Goal: Task Accomplishment & Management: Complete application form

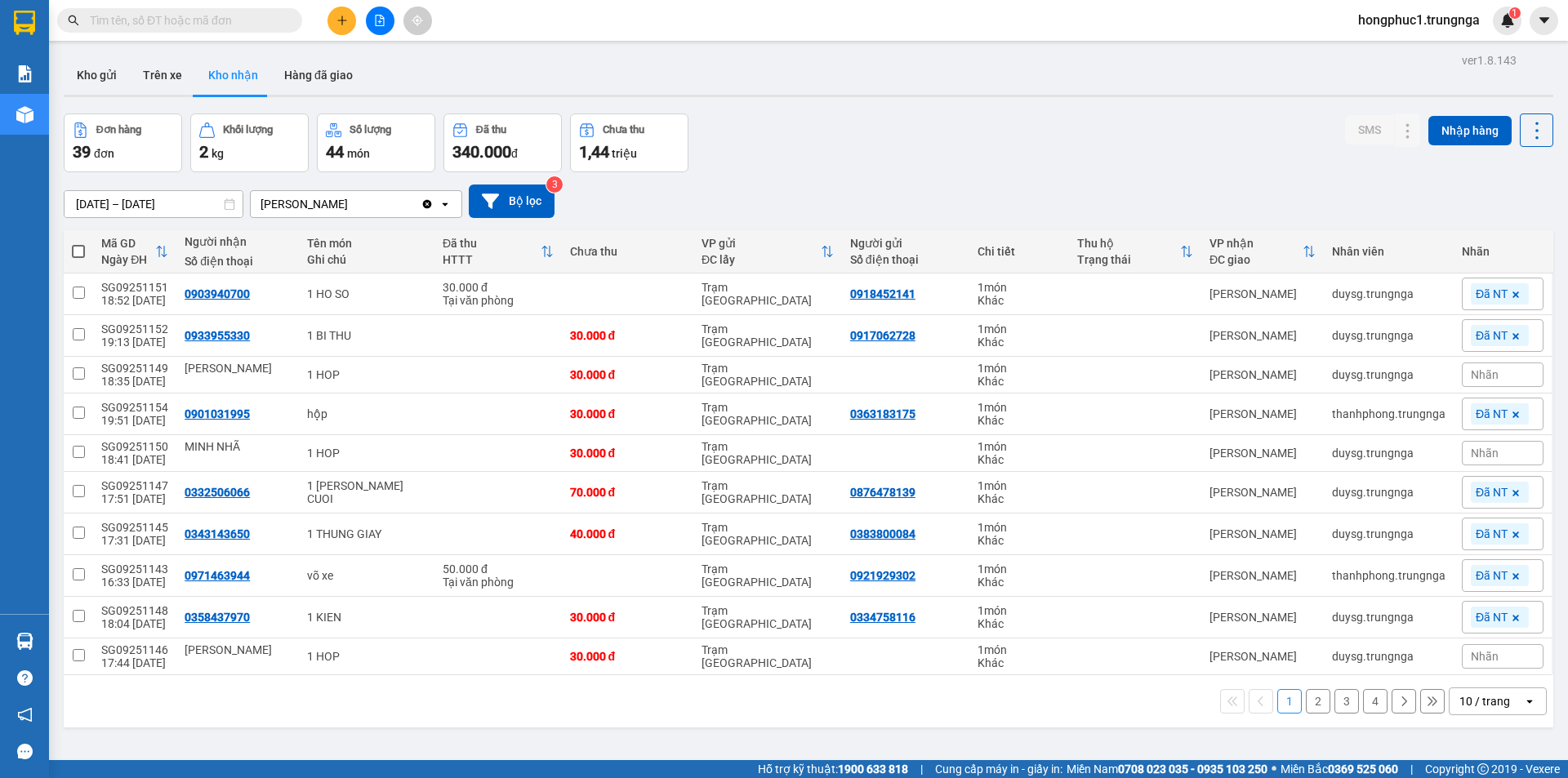
click at [213, 76] on button "Kho nhận" at bounding box center [232, 75] width 76 height 39
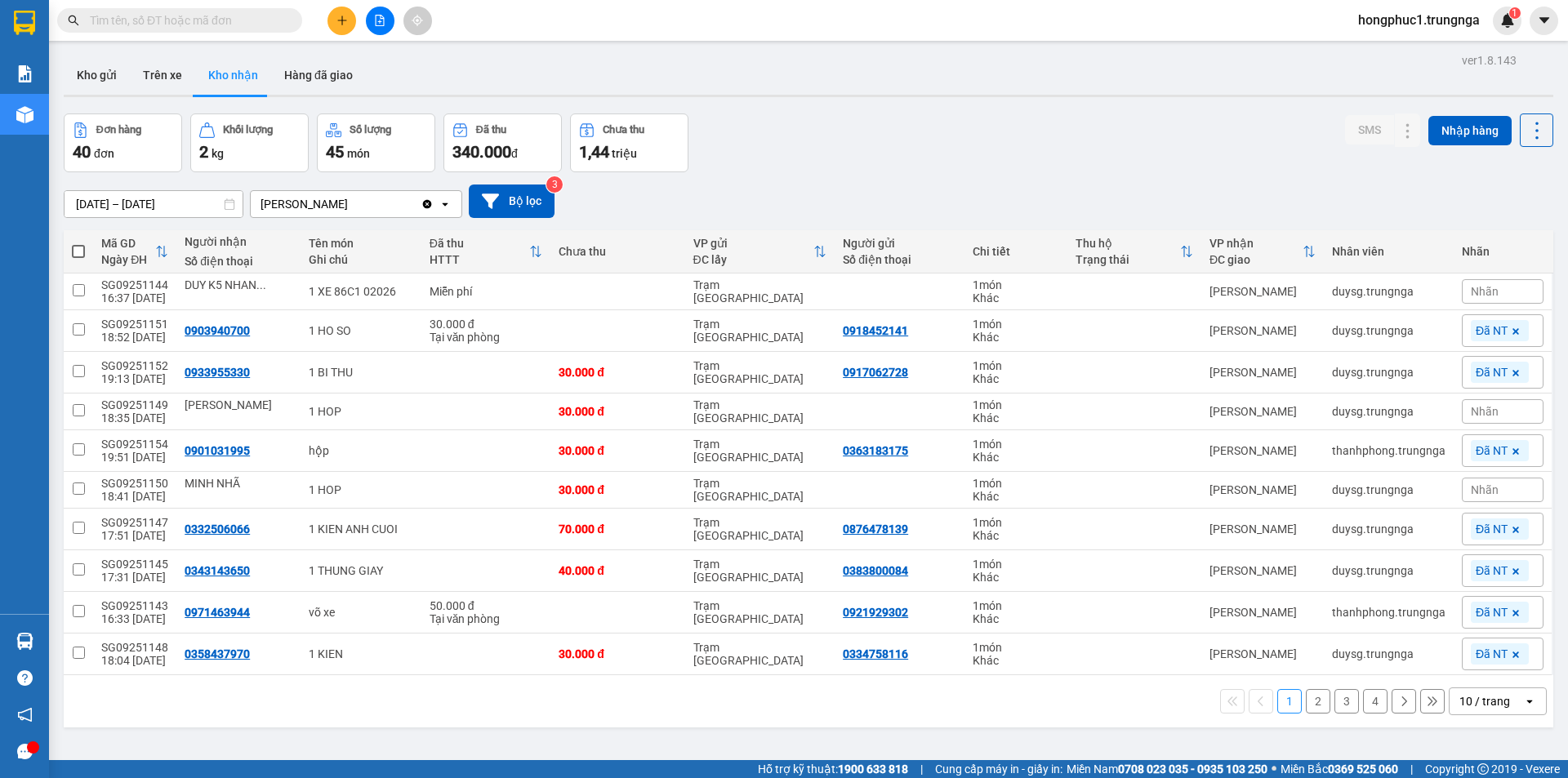
click at [1487, 290] on div "Nhãn" at bounding box center [1503, 291] width 82 height 25
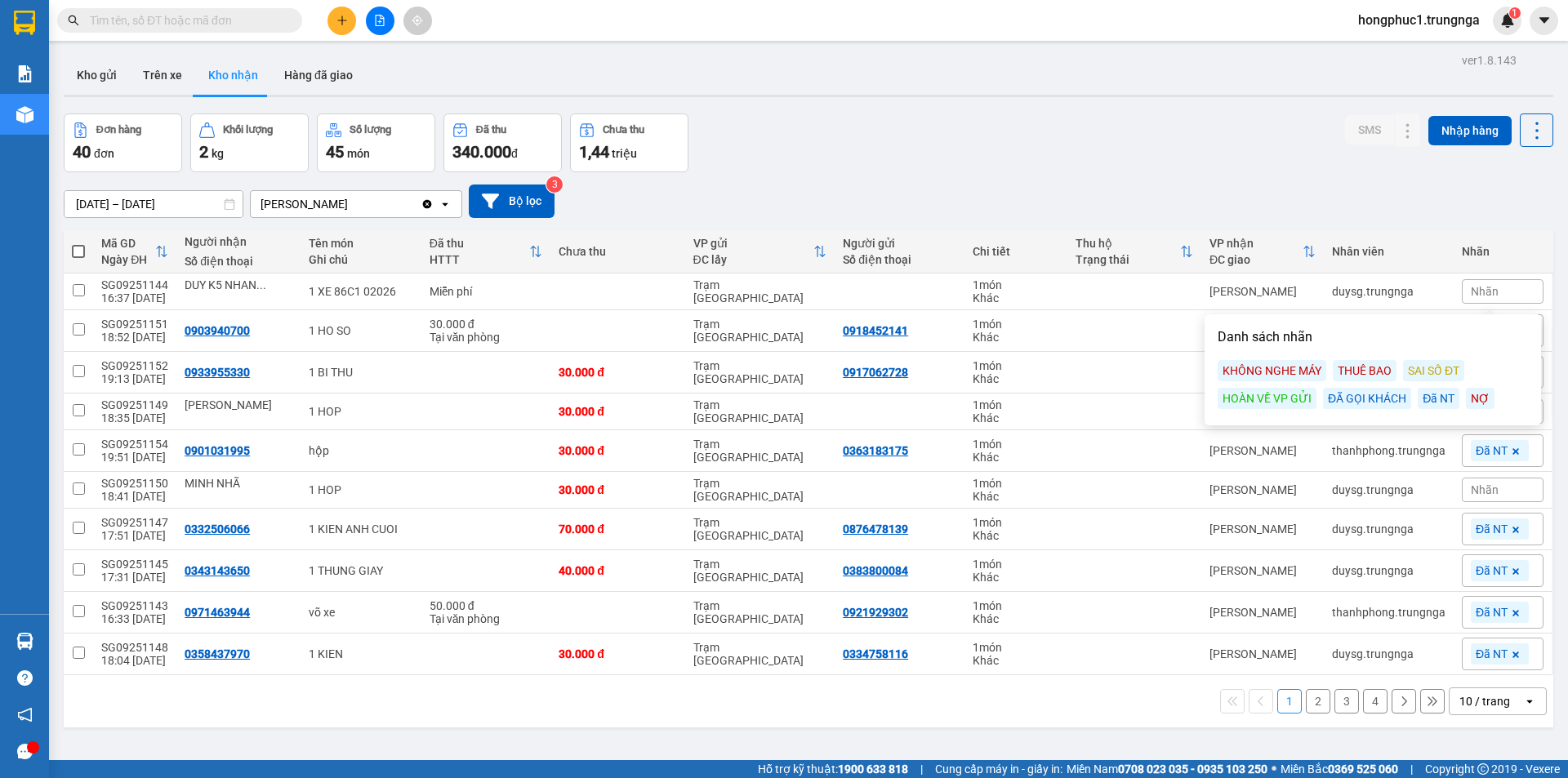
click at [1433, 398] on div "Đã NT" at bounding box center [1438, 398] width 42 height 21
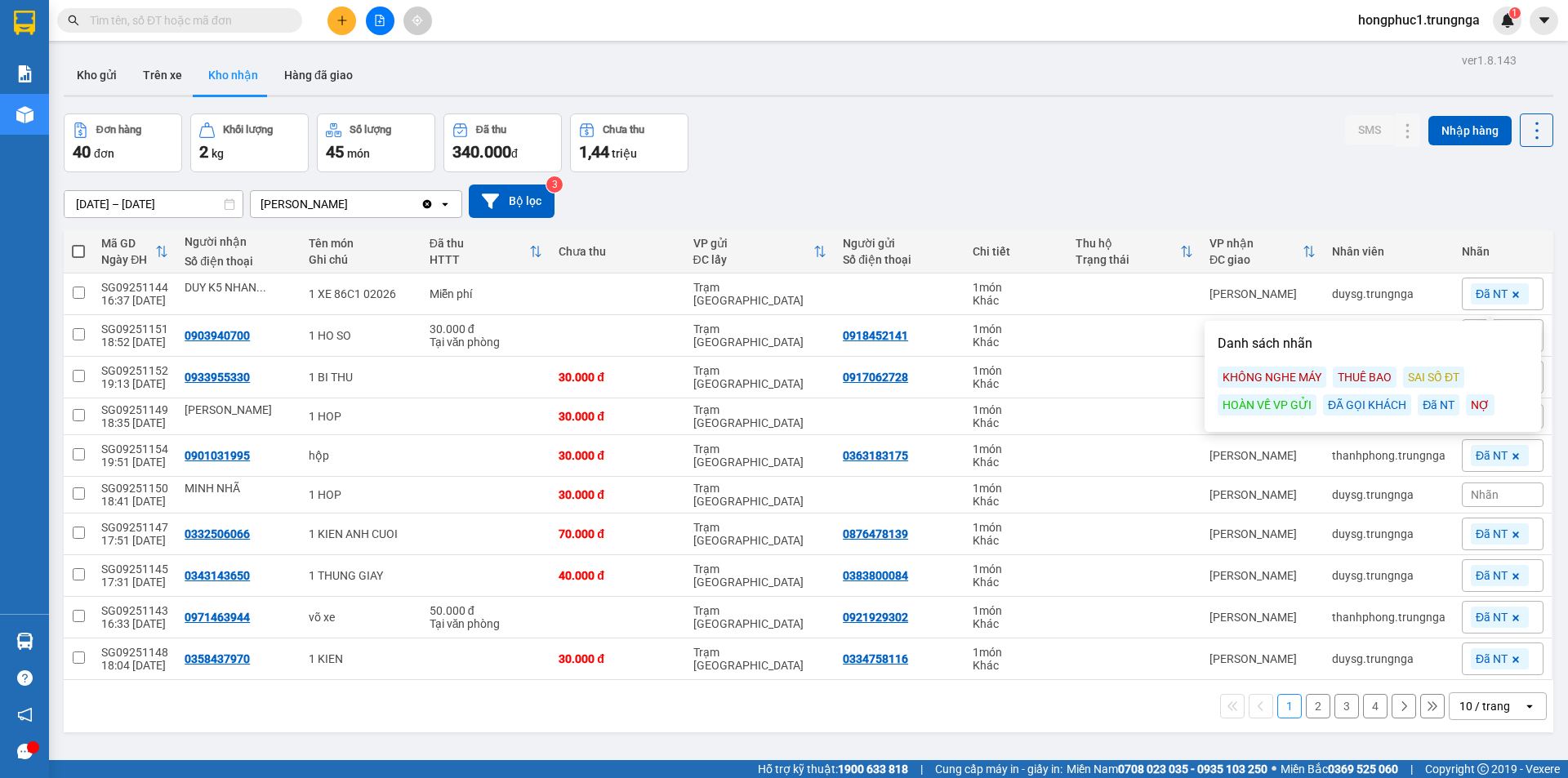
click at [1070, 90] on div "Kho gửi Trên xe Kho nhận Hàng đã giao" at bounding box center [809, 77] width 1489 height 43
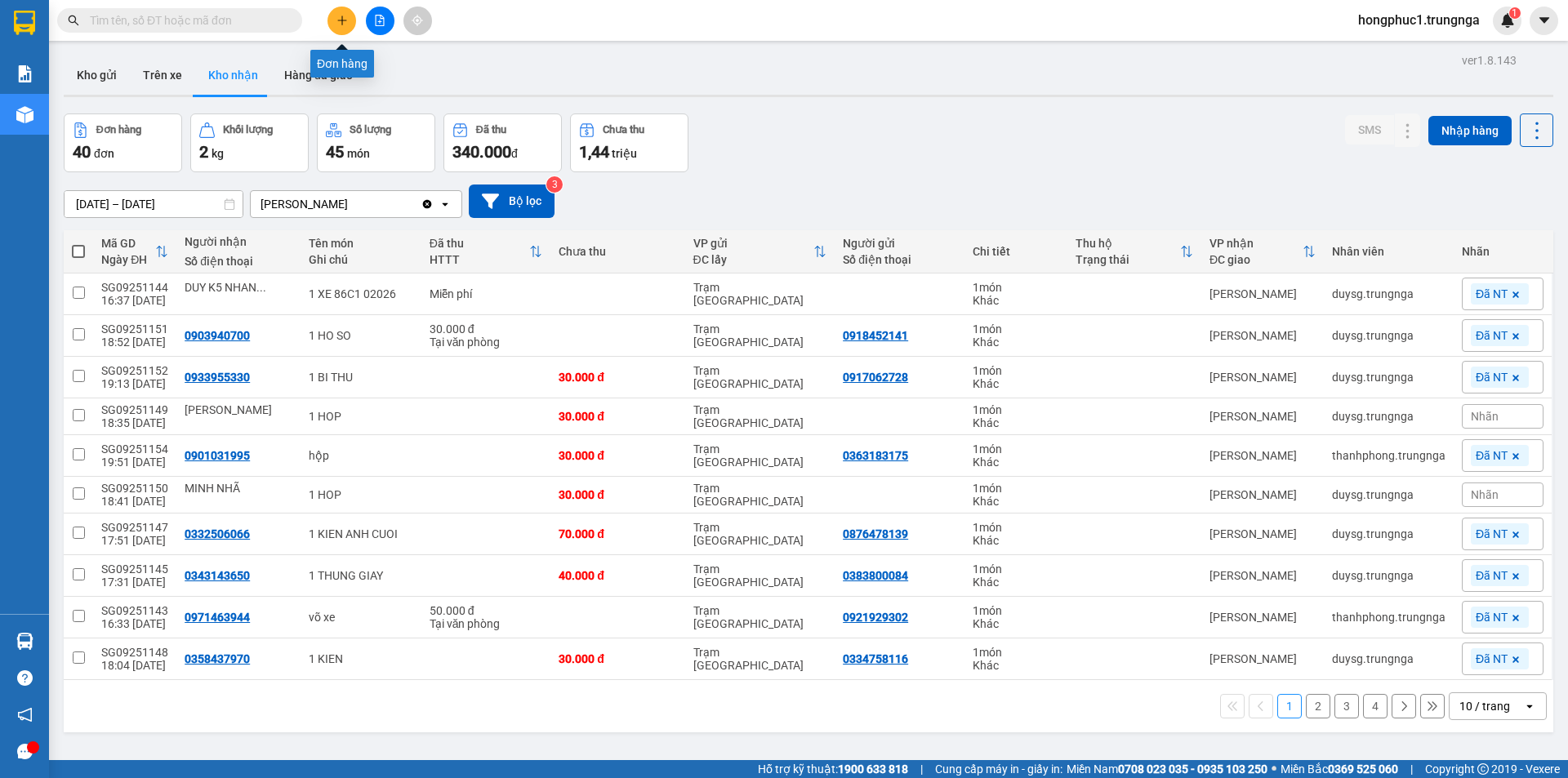
click at [341, 16] on icon "plus" at bounding box center [342, 20] width 11 height 11
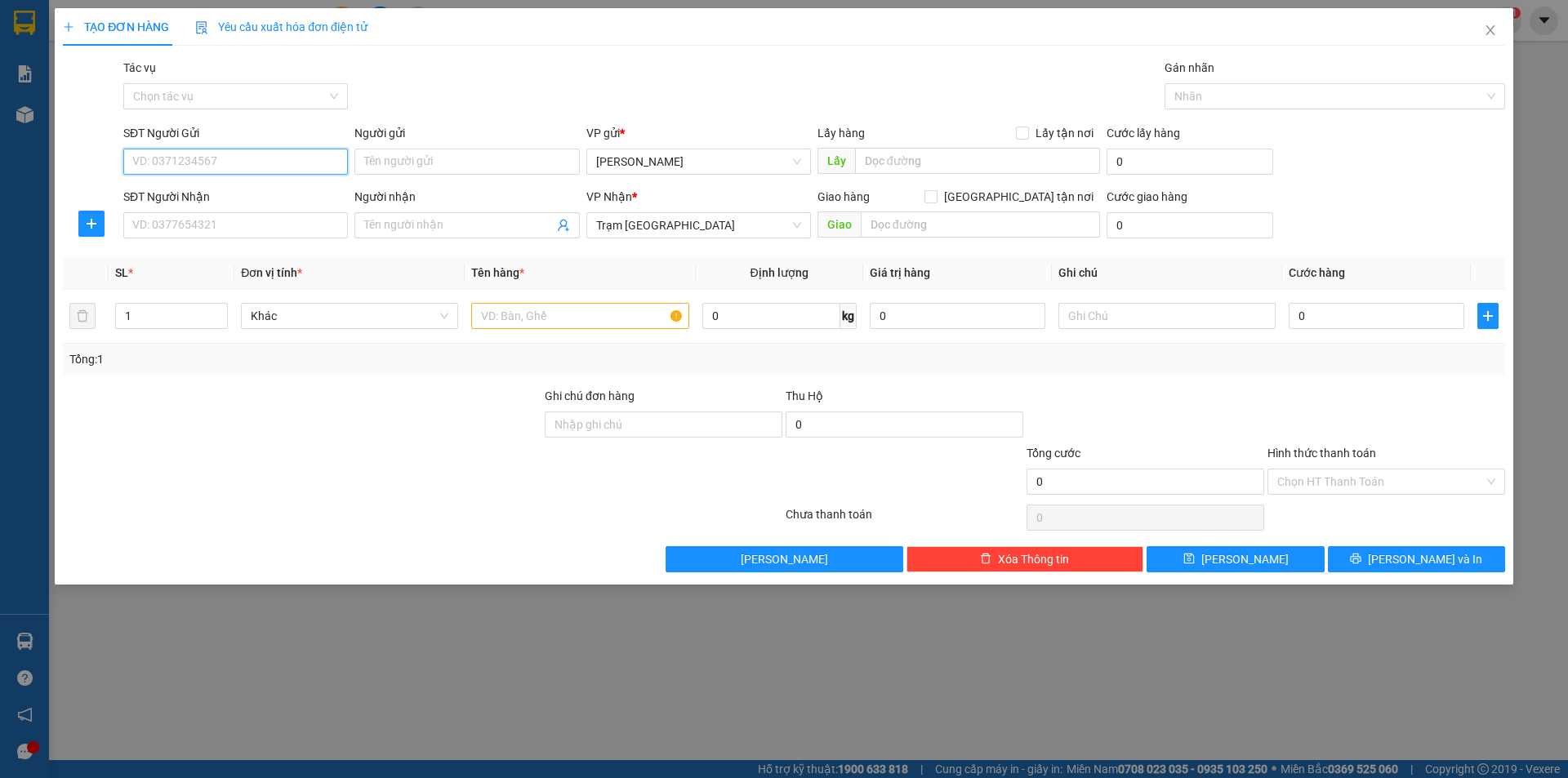
click at [291, 169] on input "SĐT Người Gửi" at bounding box center [236, 162] width 224 height 26
type input "0944355483"
click at [225, 227] on input "SĐT Người Nhận" at bounding box center [236, 225] width 224 height 26
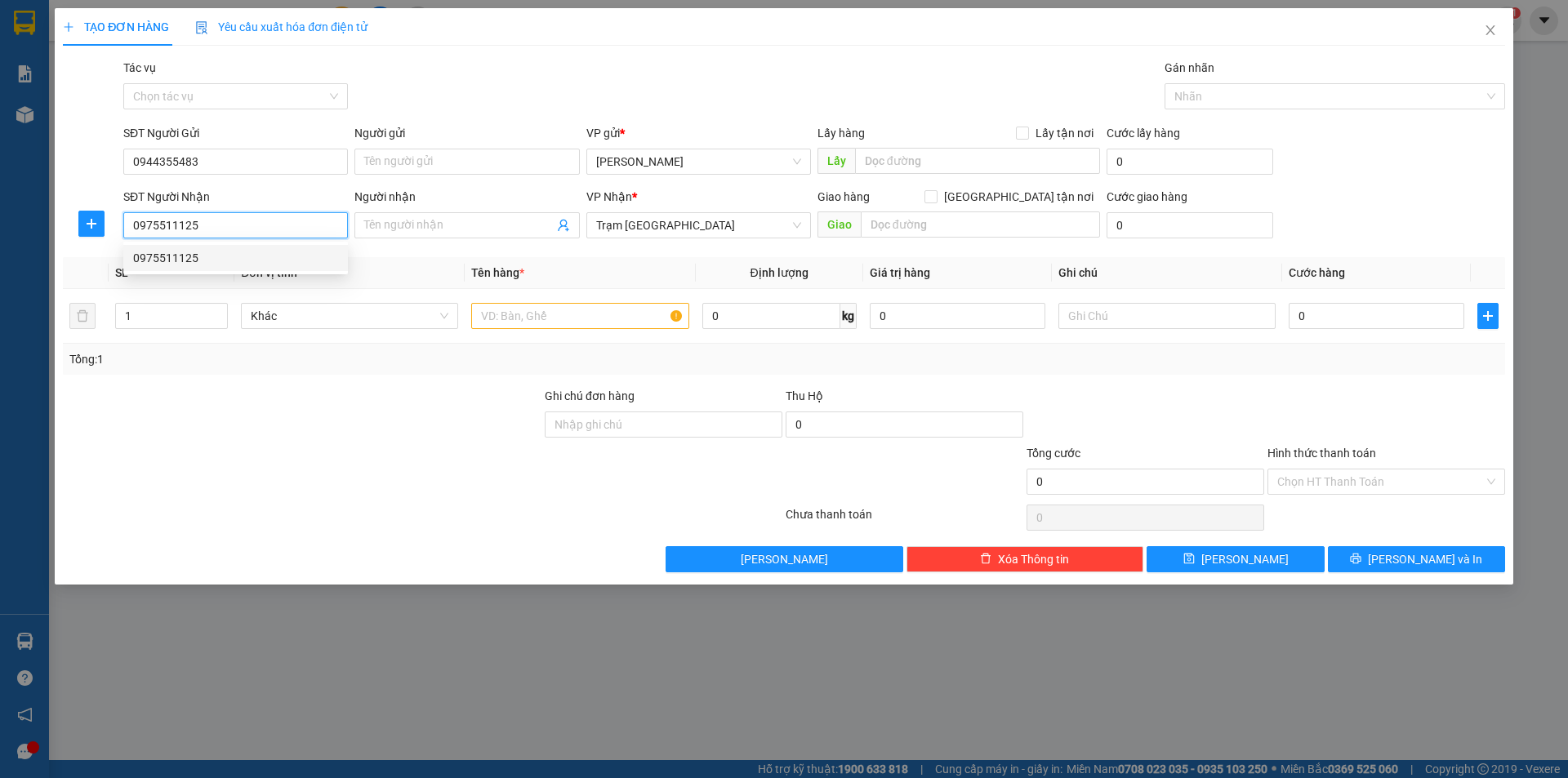
type input "0975511125"
click at [606, 262] on th "Tên hàng *" at bounding box center [579, 272] width 230 height 32
click at [149, 319] on input "1" at bounding box center [172, 316] width 111 height 25
type input "5"
click at [507, 313] on input "text" at bounding box center [579, 316] width 217 height 26
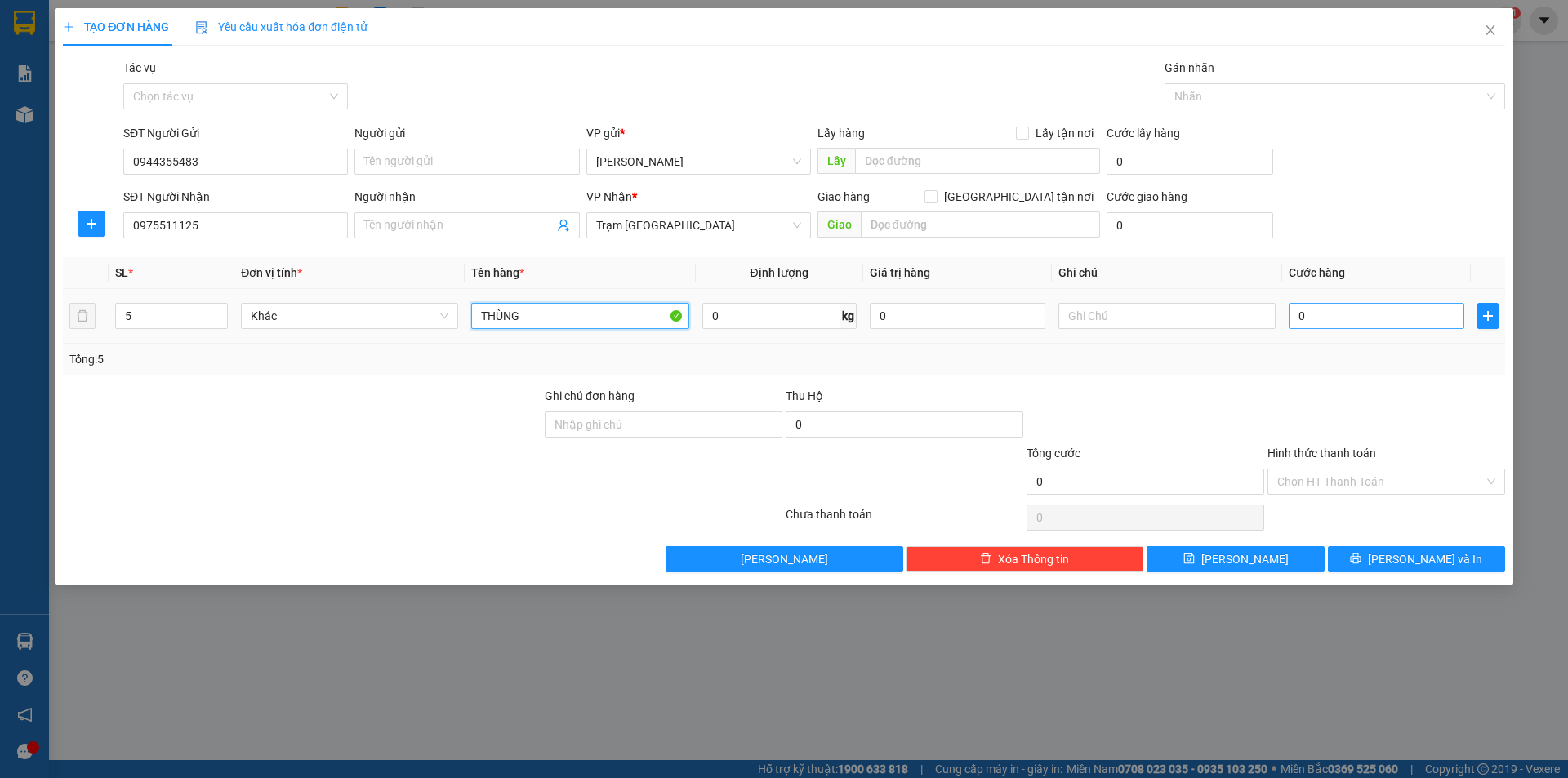
type input "THÙNG"
click at [1348, 322] on input "0" at bounding box center [1377, 316] width 176 height 26
type input "2"
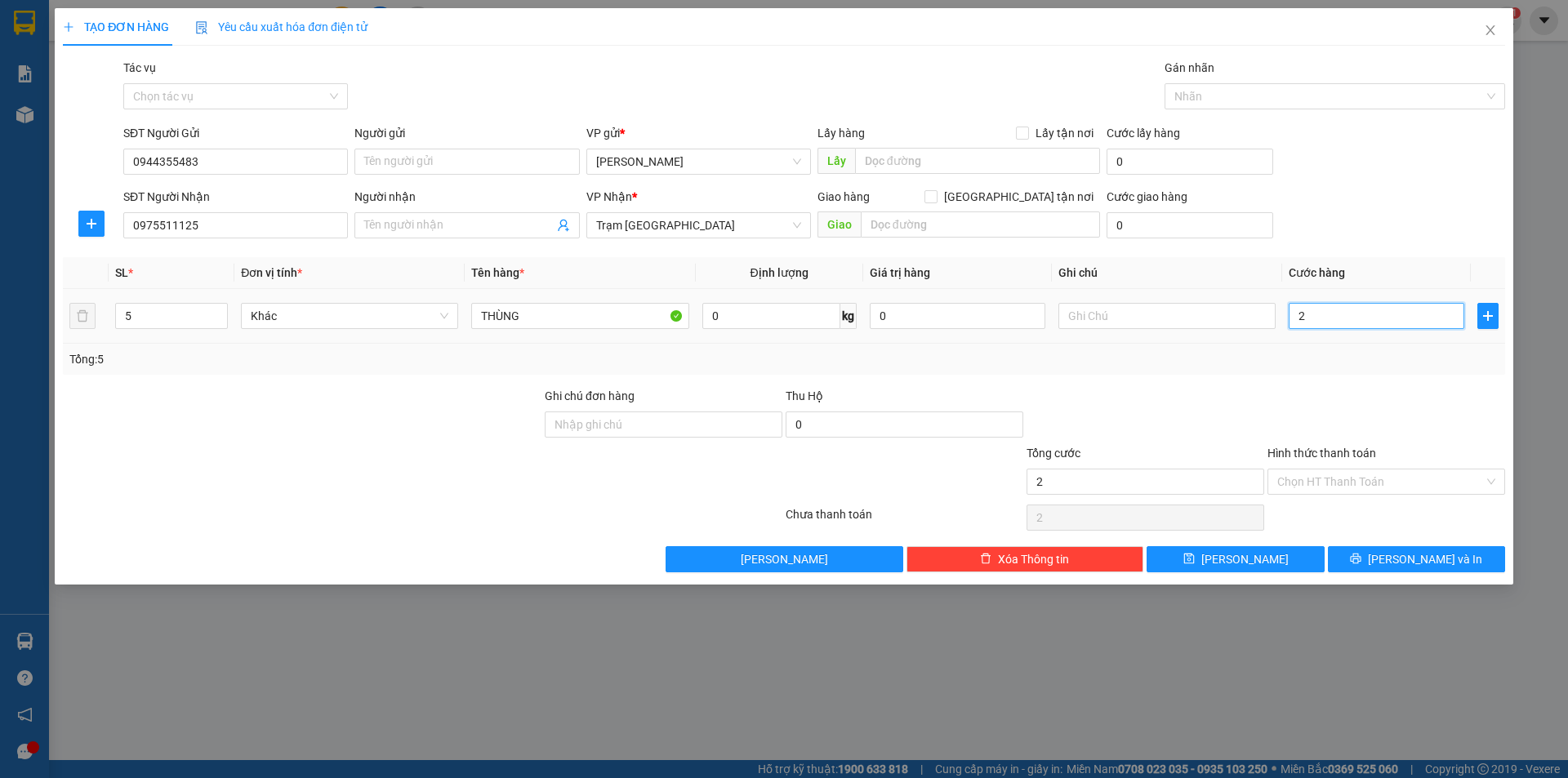
type input "23"
type input "230"
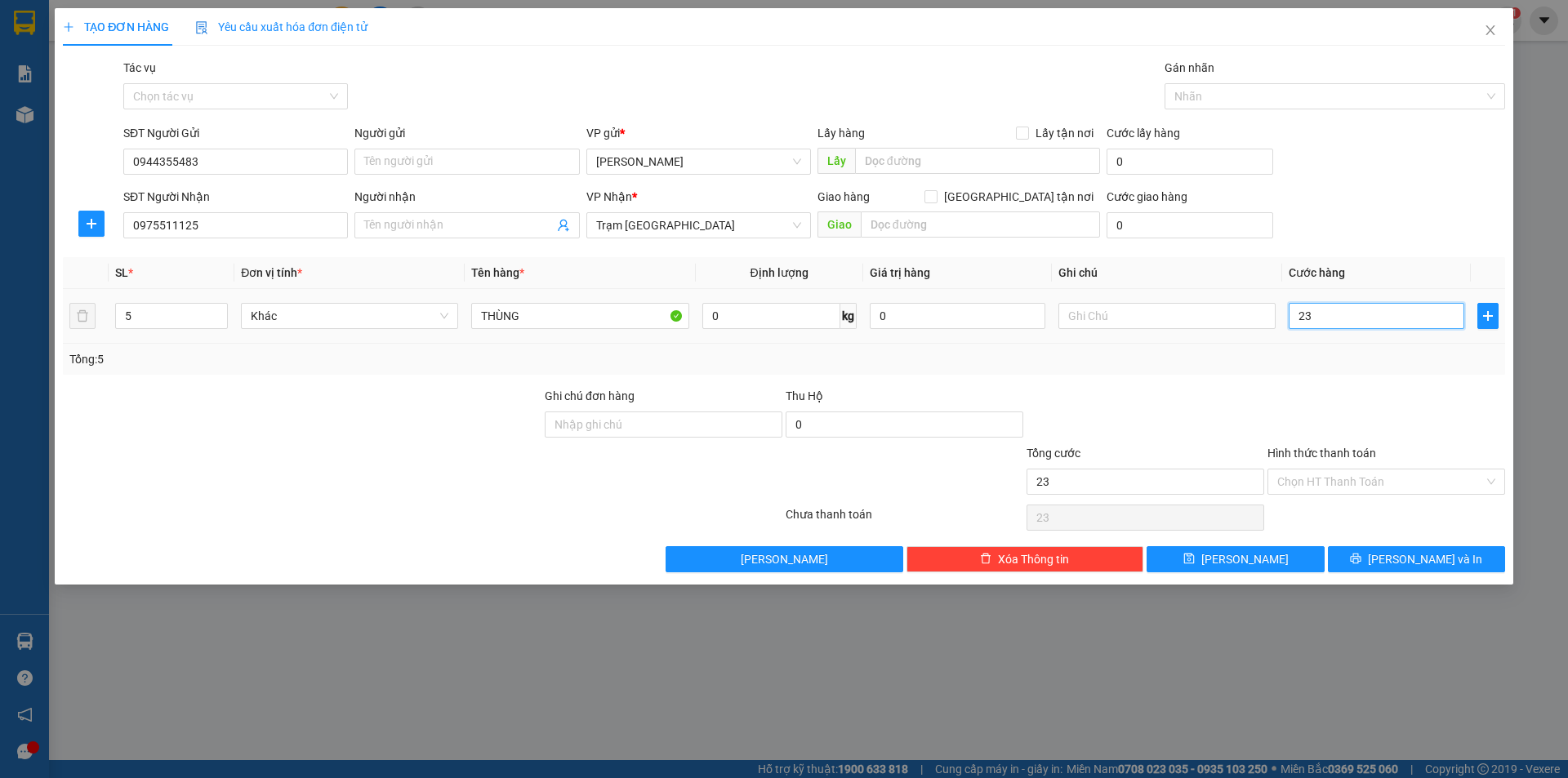
type input "230"
type input "2.300"
type input "23.000"
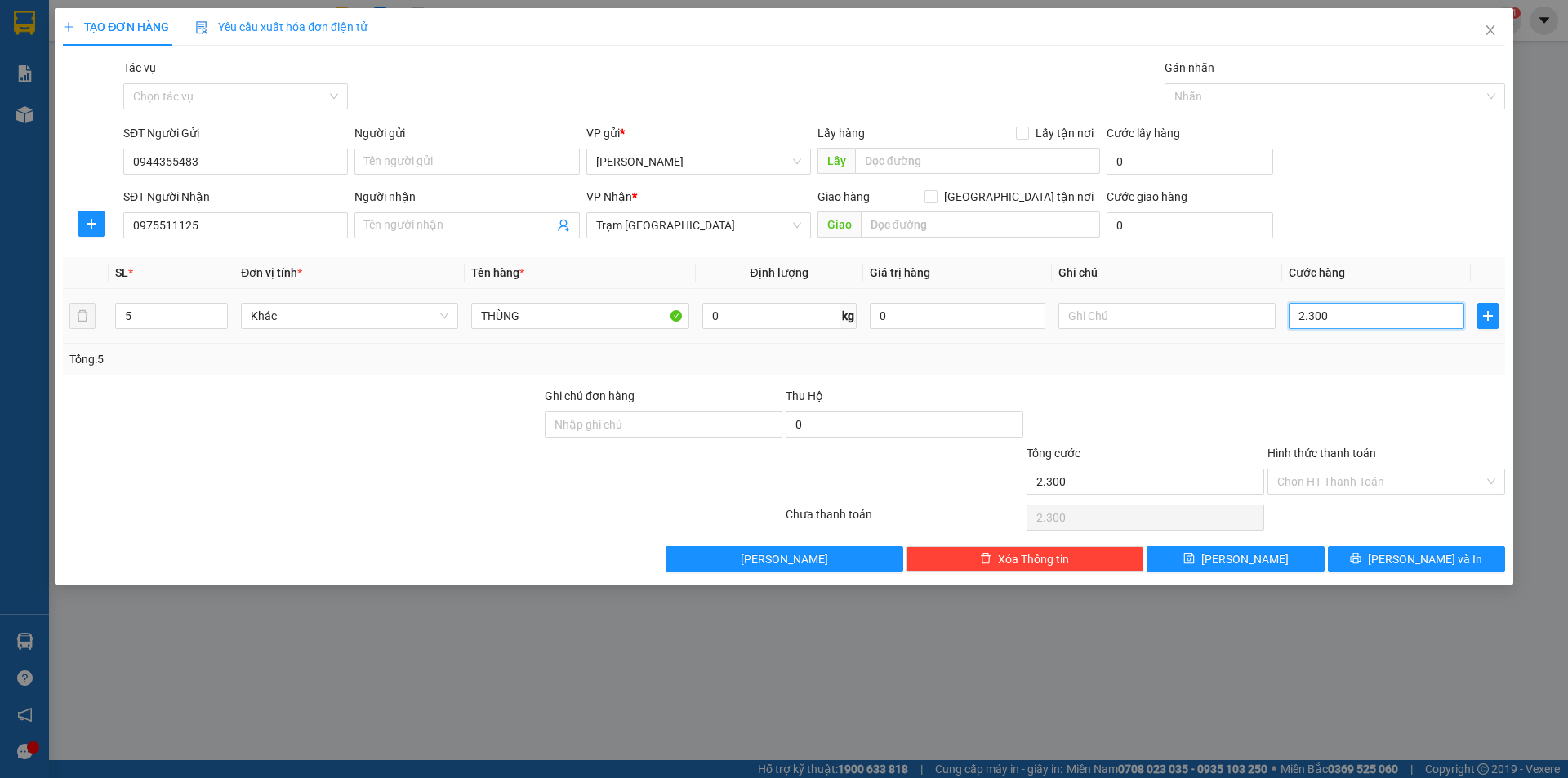
type input "23.000"
type input "230.000"
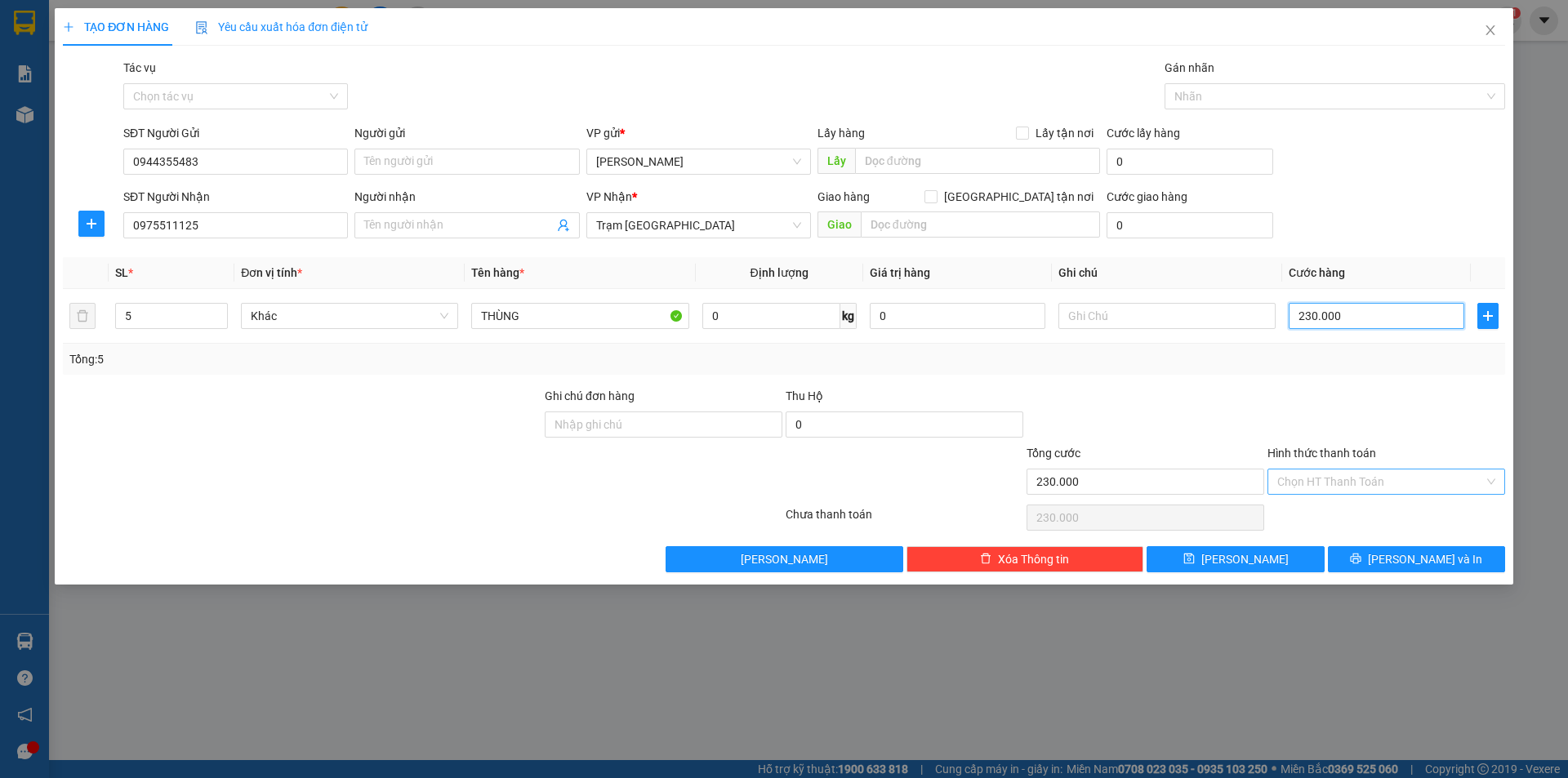
type input "230.000"
click at [1359, 483] on input "Hình thức thanh toán" at bounding box center [1381, 482] width 206 height 25
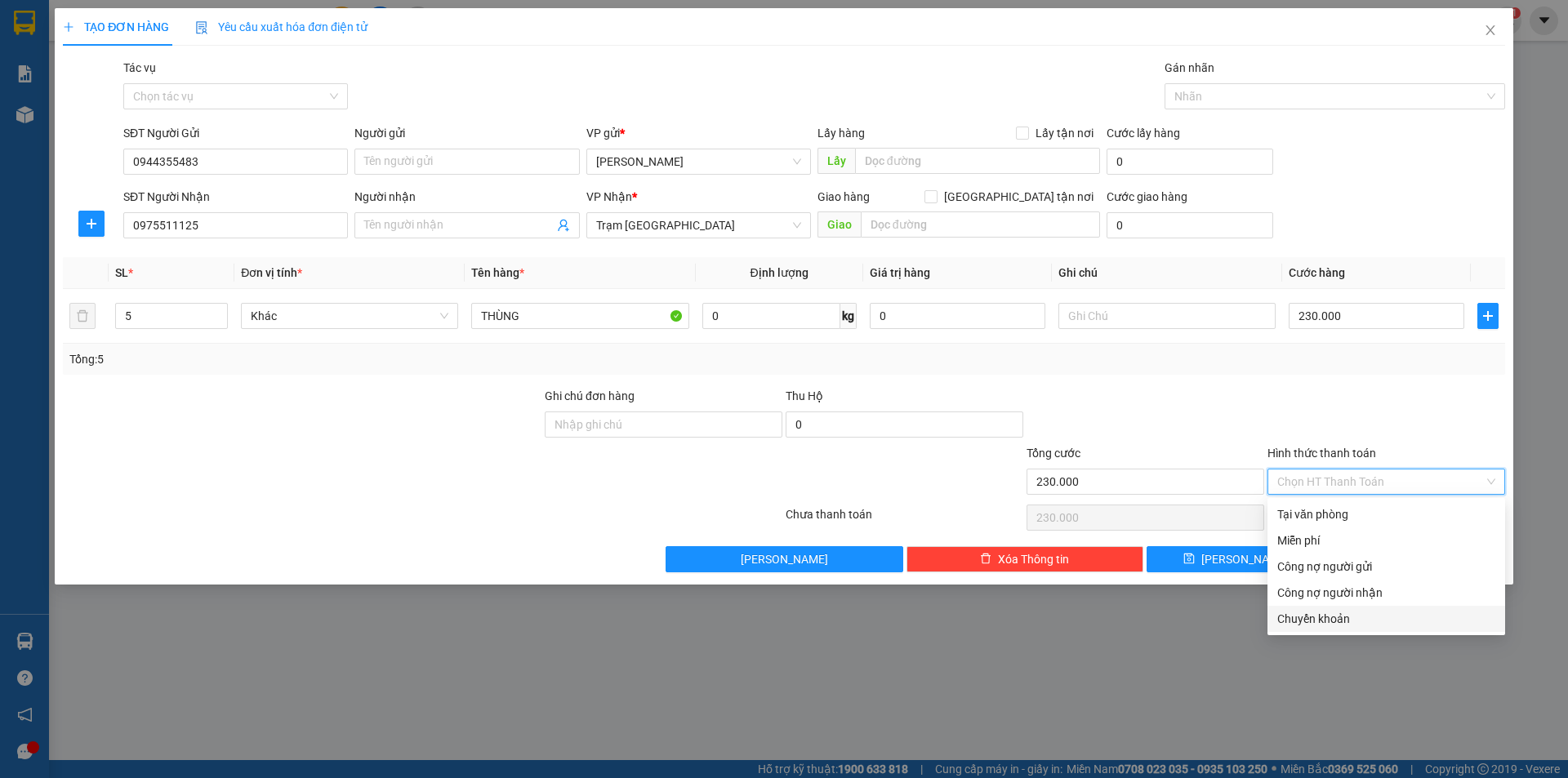
click at [1340, 617] on div "Chuyển khoản" at bounding box center [1386, 618] width 218 height 18
type input "0"
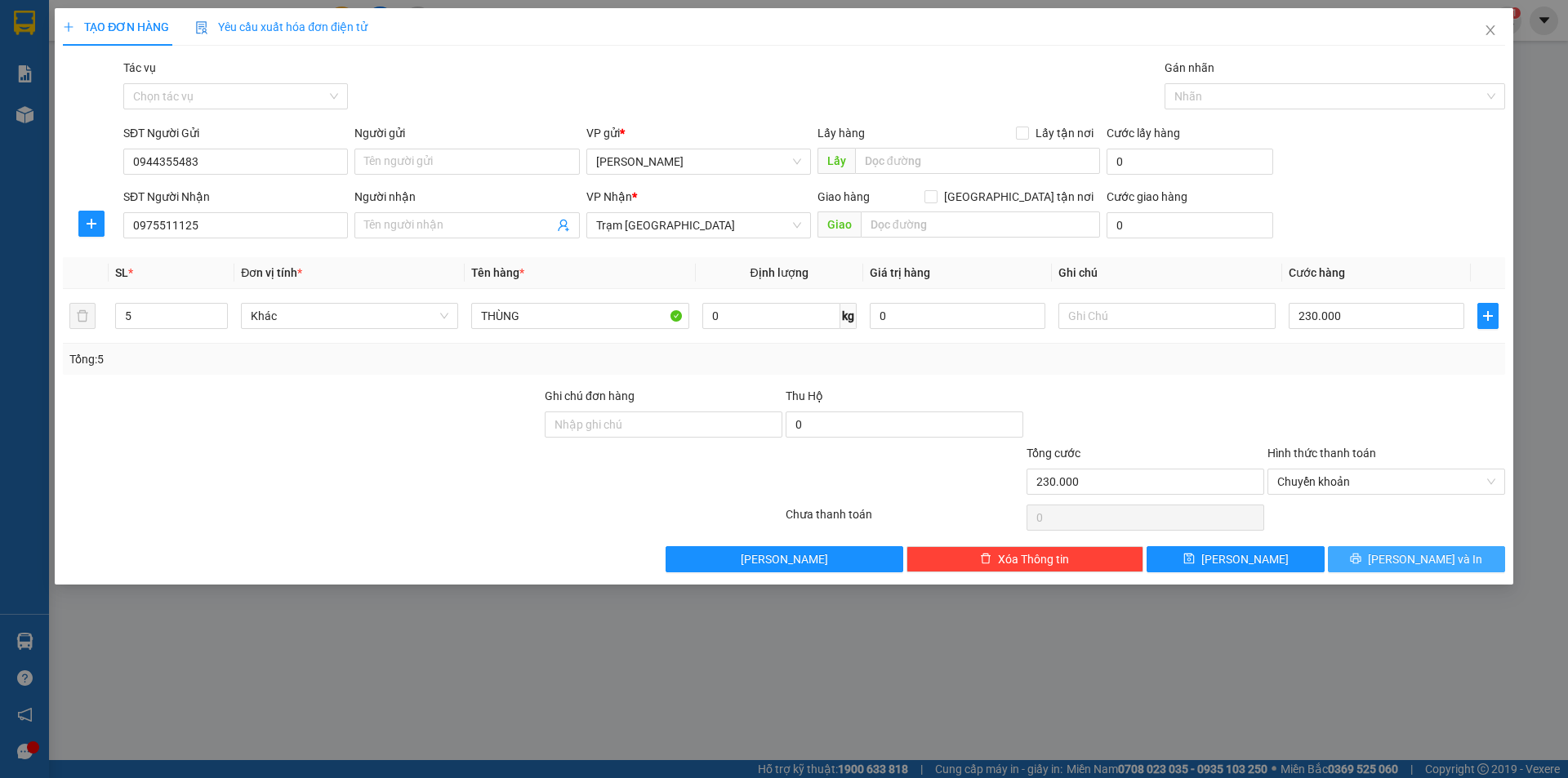
click at [1373, 563] on button "[PERSON_NAME] và In" at bounding box center [1417, 560] width 178 height 26
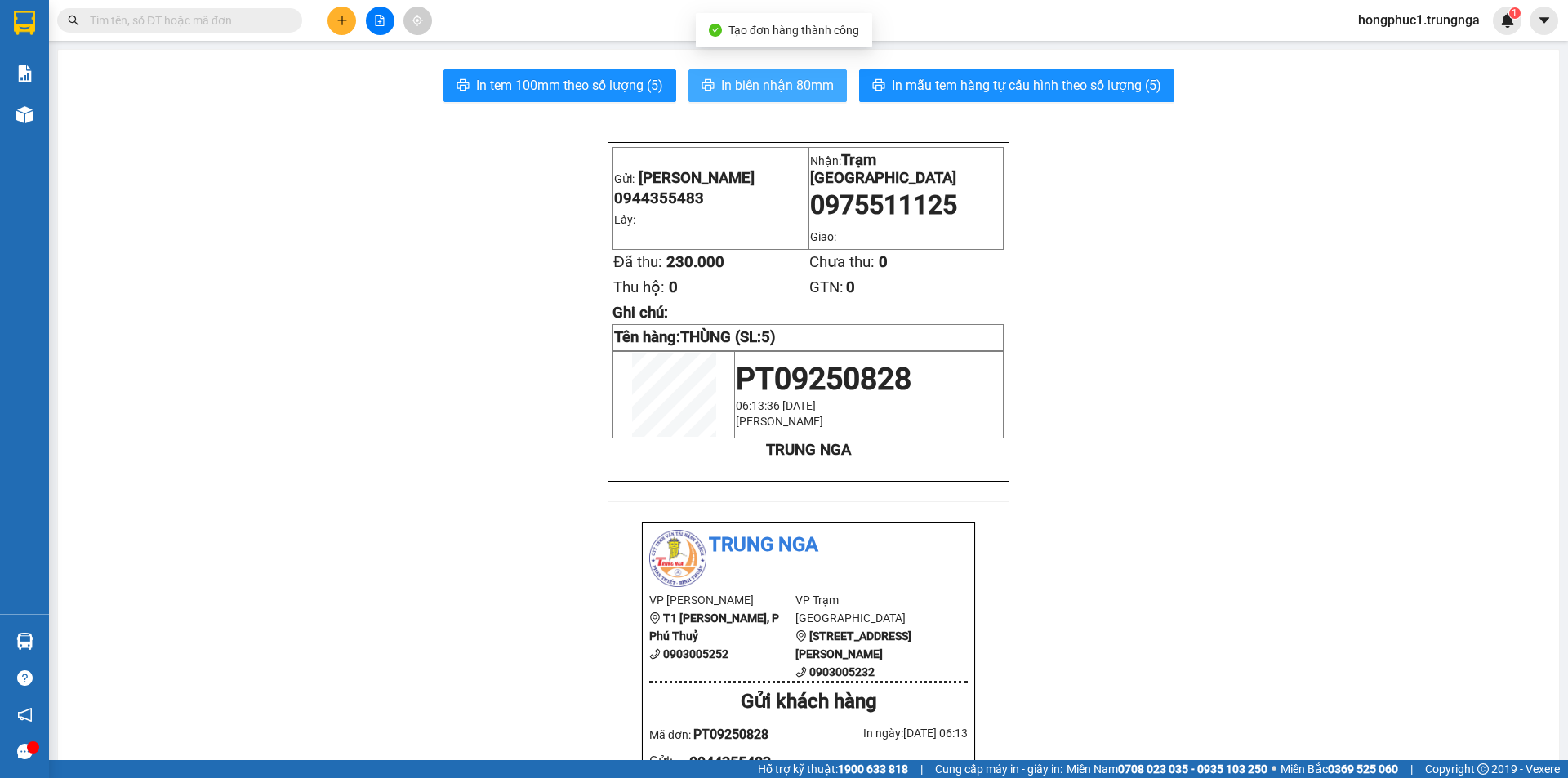
click at [806, 91] on span "In biên nhận 80mm" at bounding box center [777, 85] width 113 height 20
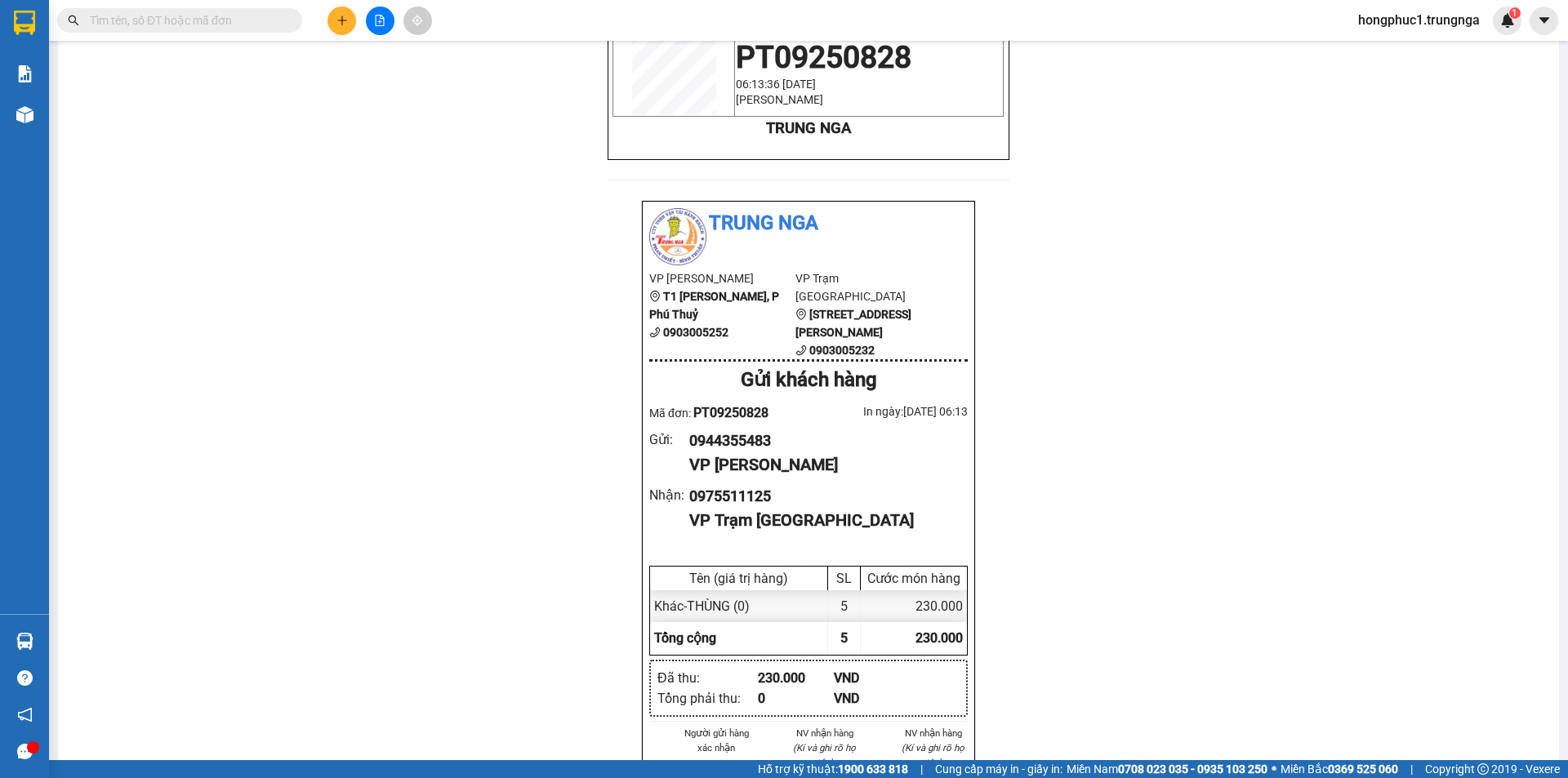
scroll to position [326, 0]
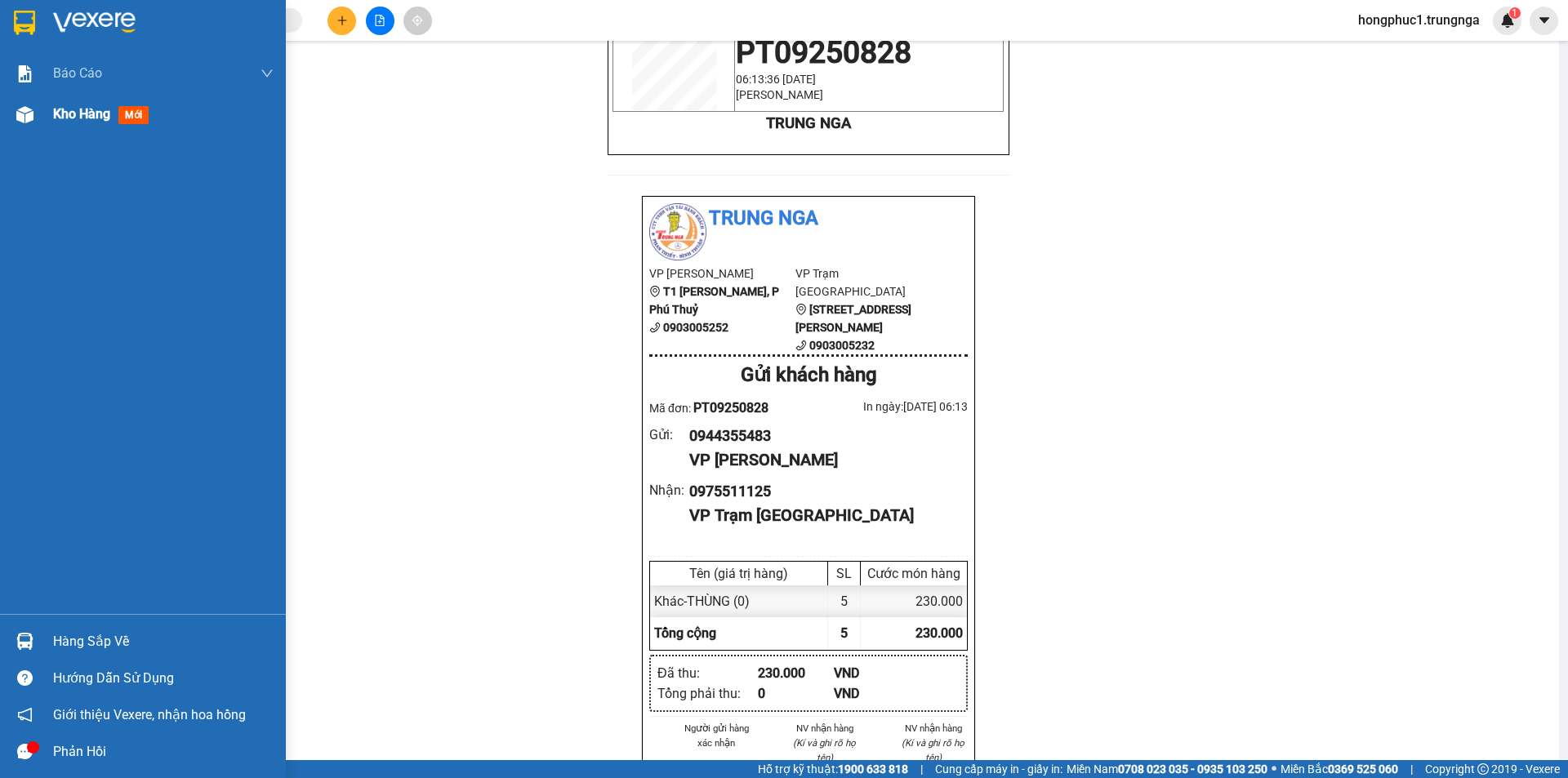
click at [77, 110] on span "Kho hàng" at bounding box center [82, 114] width 57 height 16
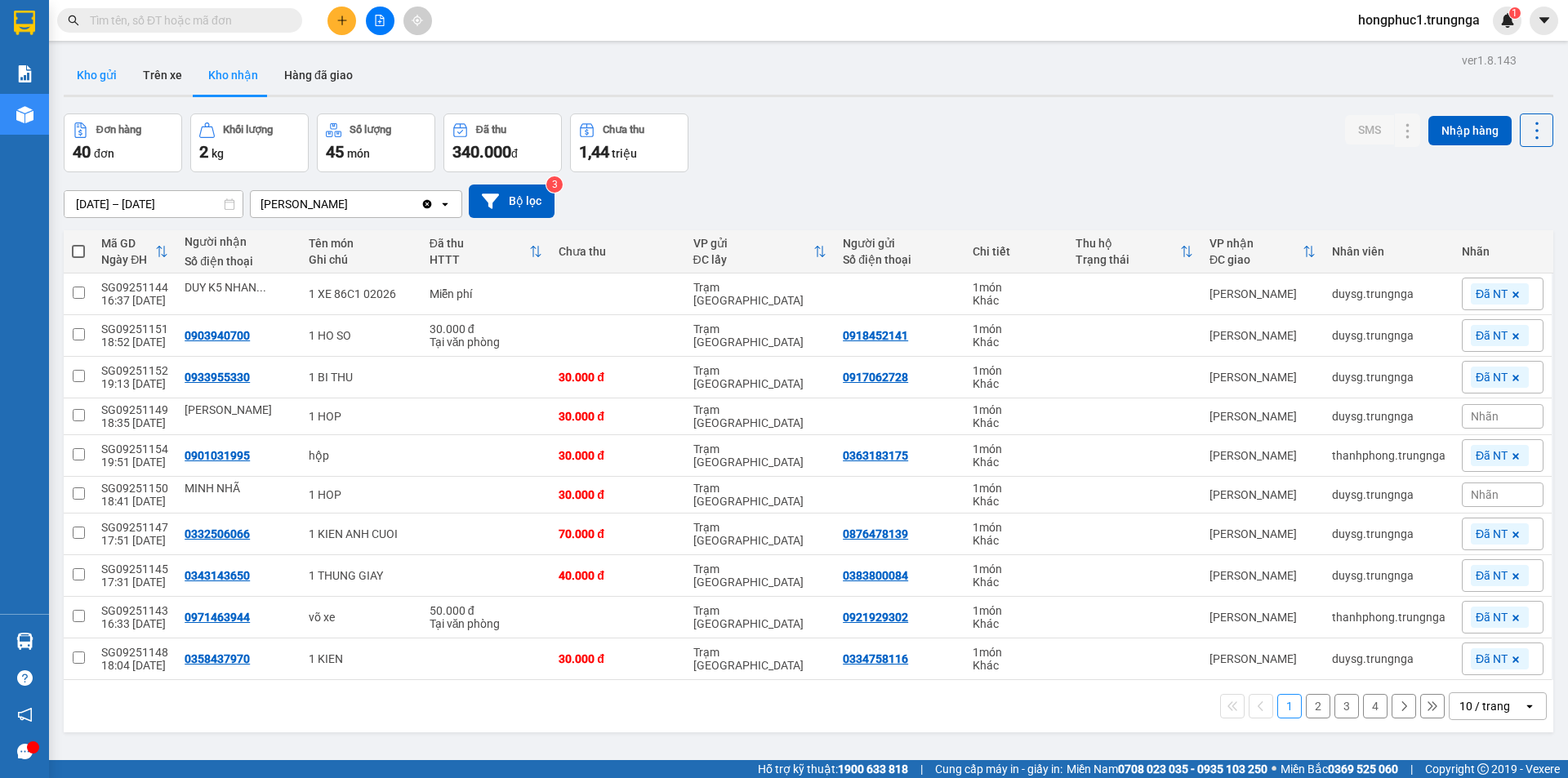
click at [97, 74] on button "Kho gửi" at bounding box center [97, 75] width 66 height 39
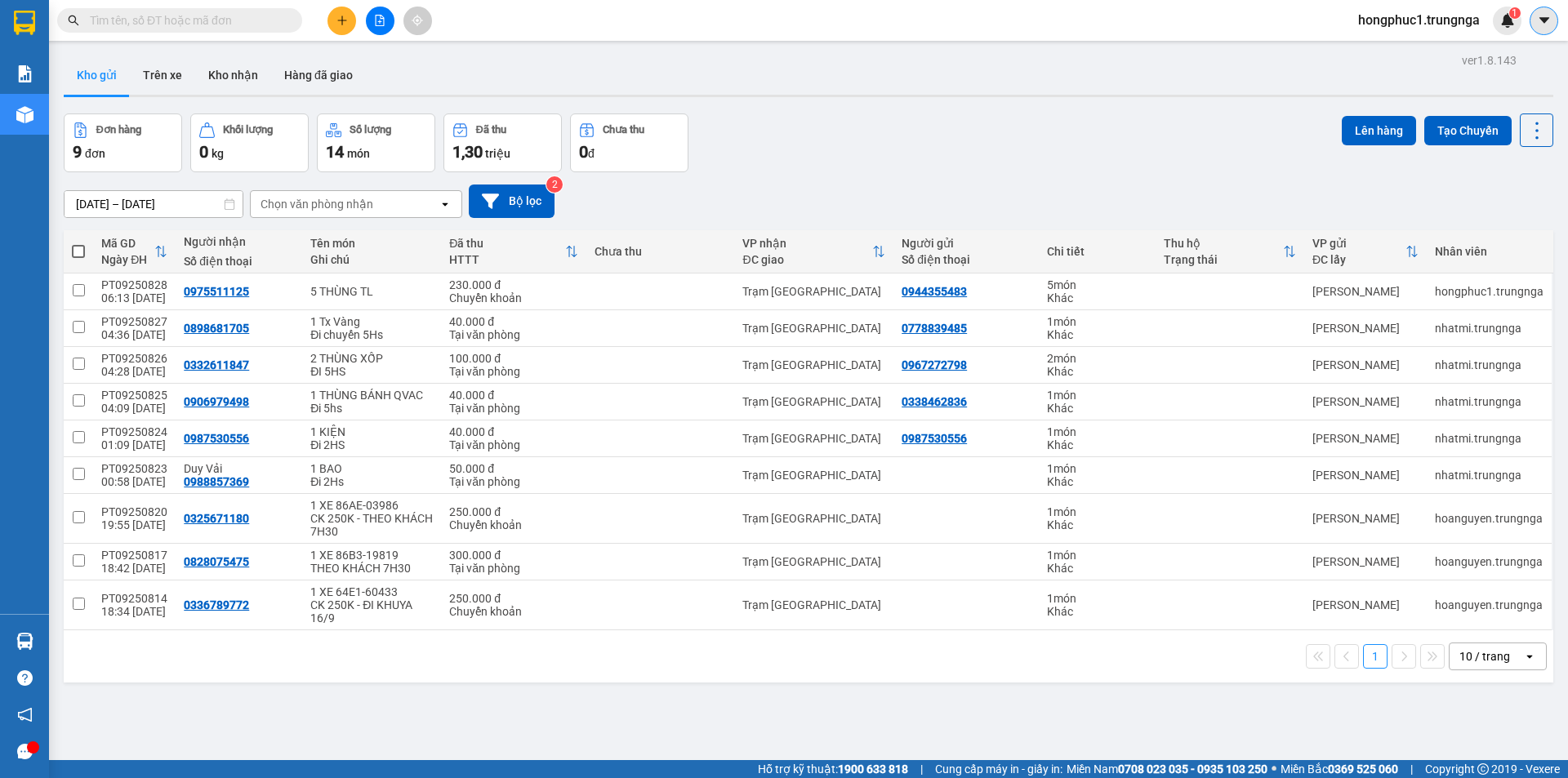
click at [1541, 14] on icon "caret-down" at bounding box center [1544, 20] width 15 height 15
click at [1380, 25] on span "hongphuc1.trungnga" at bounding box center [1418, 20] width 148 height 20
click at [1386, 56] on span "Đăng xuất" at bounding box center [1425, 51] width 116 height 18
